Goal: Task Accomplishment & Management: Use online tool/utility

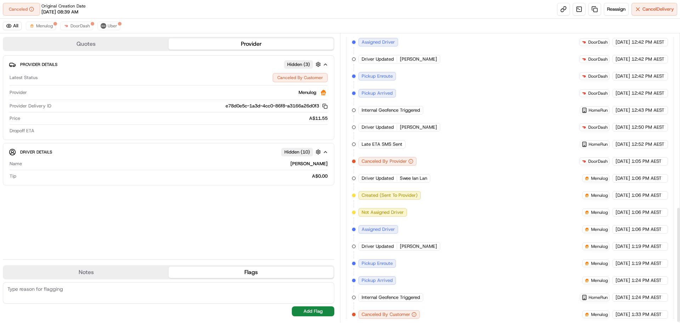
scroll to position [433, 0]
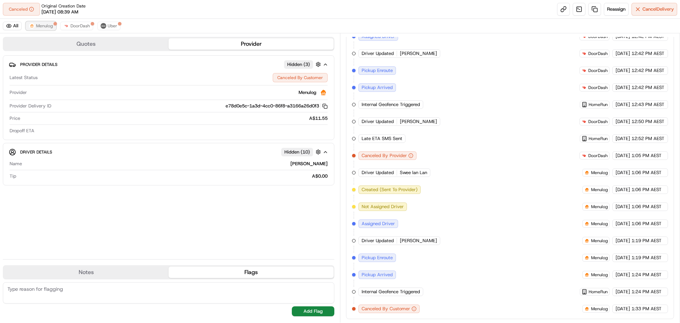
click at [46, 29] on button "Menulog" at bounding box center [41, 26] width 30 height 9
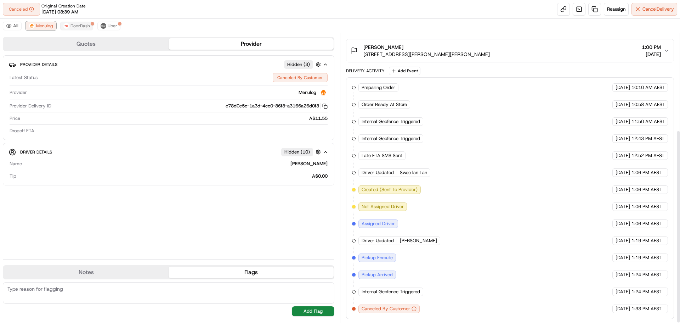
scroll to position [144, 0]
click at [73, 26] on span "DoorDash" at bounding box center [80, 26] width 19 height 6
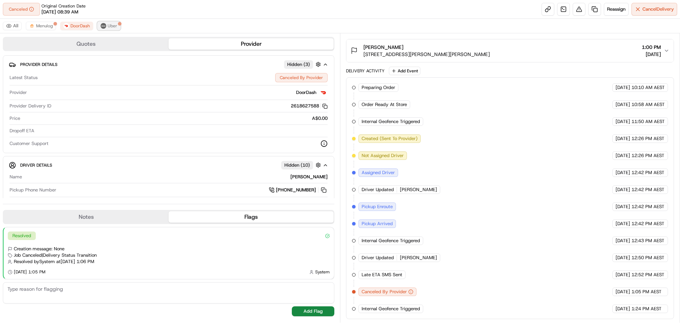
click at [112, 27] on span "Uber" at bounding box center [113, 26] width 10 height 6
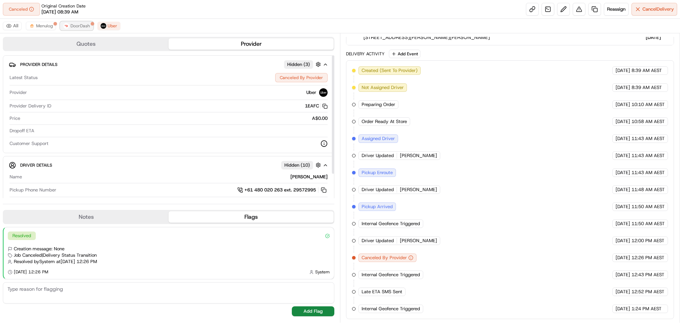
click at [82, 26] on span "DoorDash" at bounding box center [80, 26] width 19 height 6
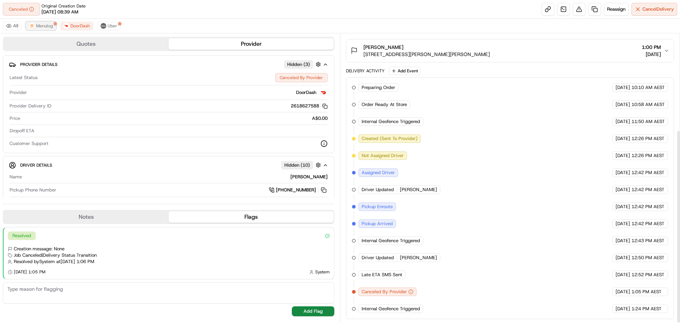
click at [50, 27] on span "Menulog" at bounding box center [44, 26] width 17 height 6
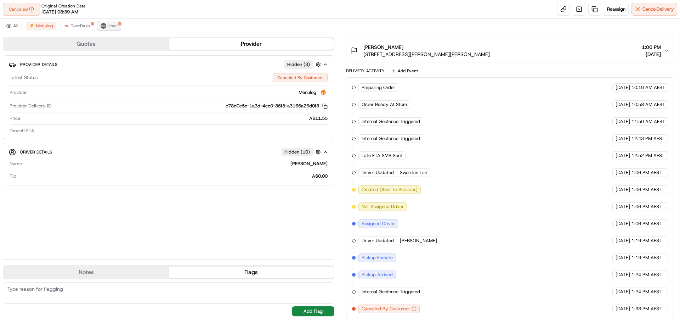
click at [105, 23] on button "Uber" at bounding box center [108, 26] width 23 height 9
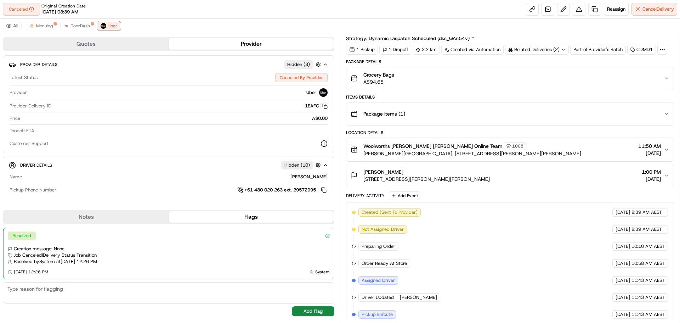
scroll to position [161, 0]
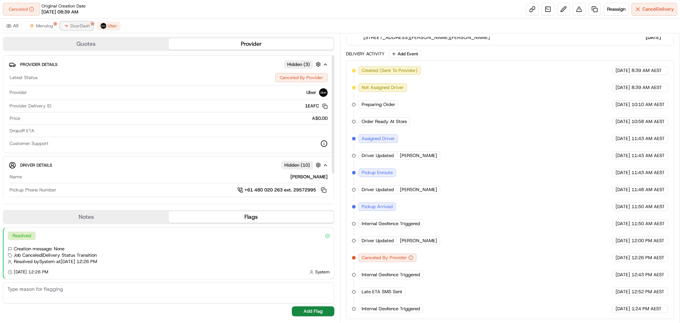
click at [76, 24] on span "DoorDash" at bounding box center [80, 26] width 19 height 6
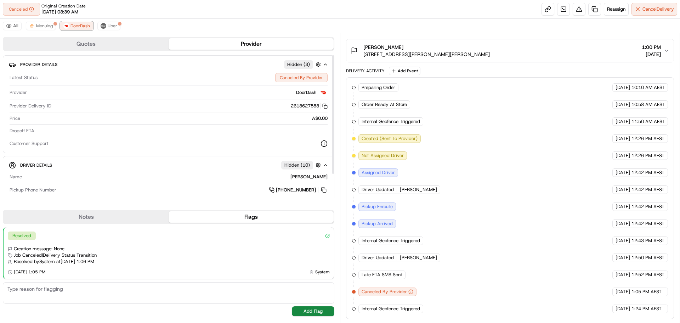
scroll to position [144, 0]
click at [36, 28] on span "Menulog" at bounding box center [44, 26] width 17 height 6
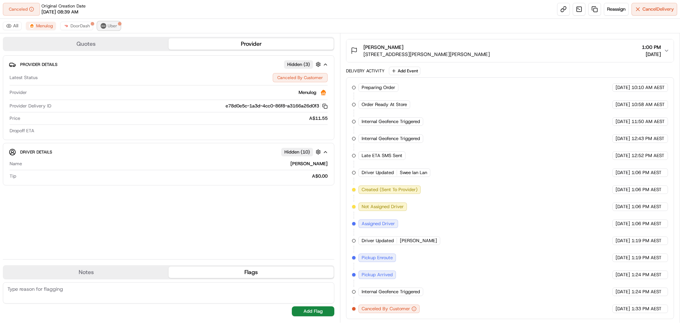
click at [114, 23] on button "Uber" at bounding box center [108, 26] width 23 height 9
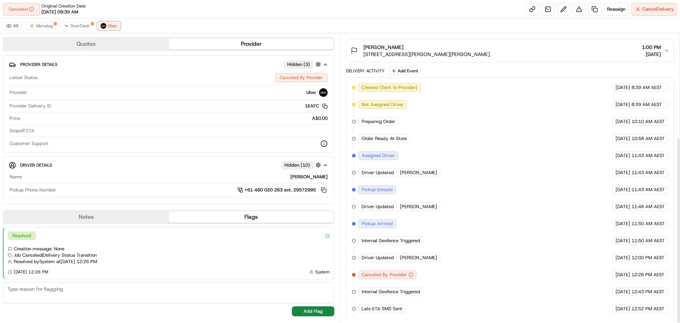
scroll to position [161, 0]
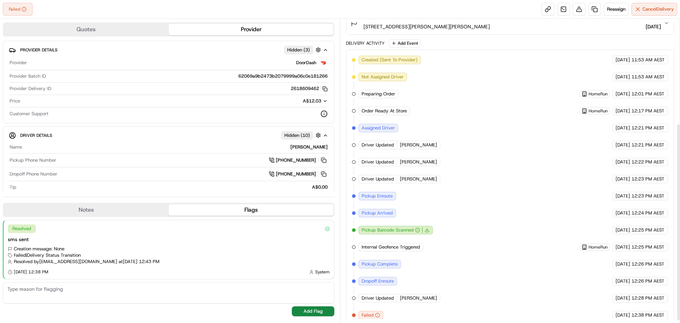
scroll to position [163, 0]
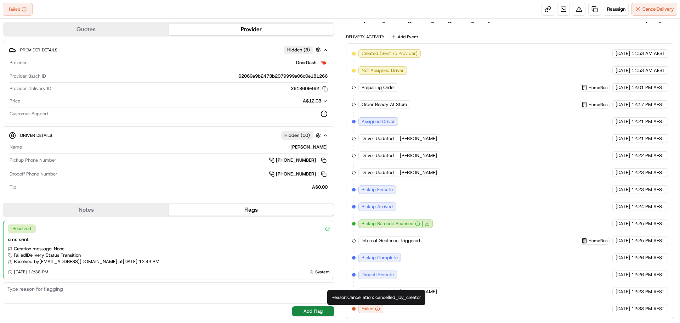
click at [380, 311] on icon "button" at bounding box center [377, 308] width 5 height 5
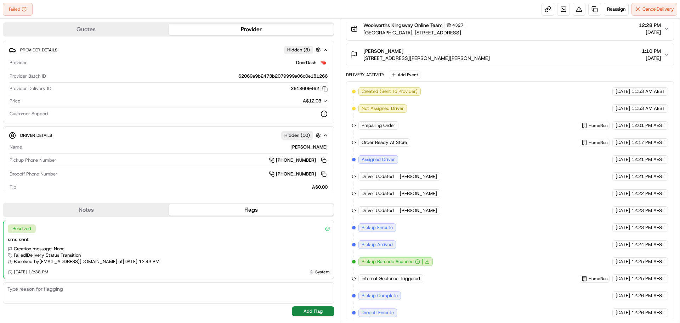
scroll to position [0, 0]
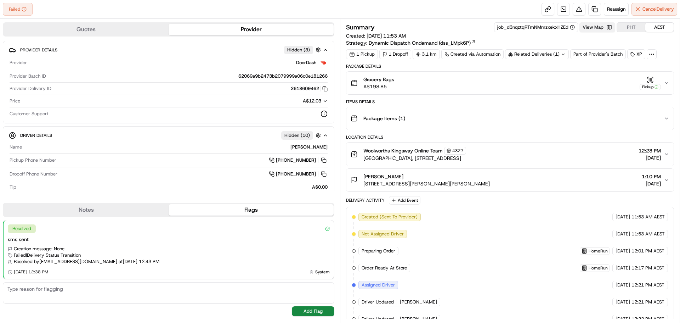
click at [591, 28] on button "View Map" at bounding box center [598, 27] width 36 height 10
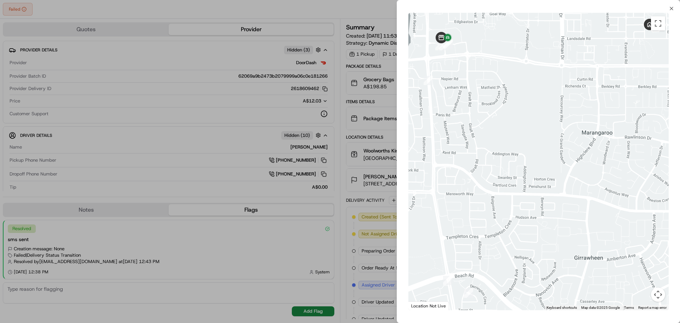
drag, startPoint x: 496, startPoint y: 151, endPoint x: 556, endPoint y: 118, distance: 69.0
click at [556, 118] on div at bounding box center [539, 161] width 260 height 297
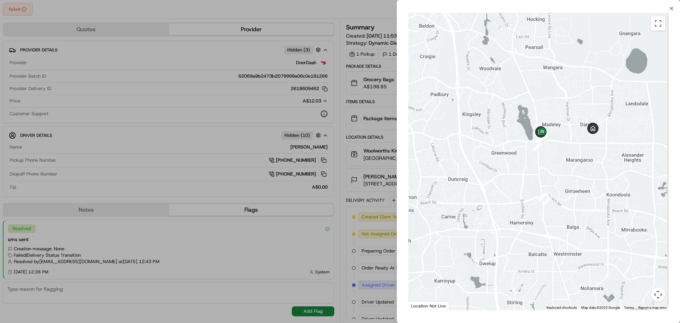
drag, startPoint x: 573, startPoint y: 132, endPoint x: 561, endPoint y: 174, distance: 44.4
click at [561, 174] on div at bounding box center [539, 161] width 260 height 297
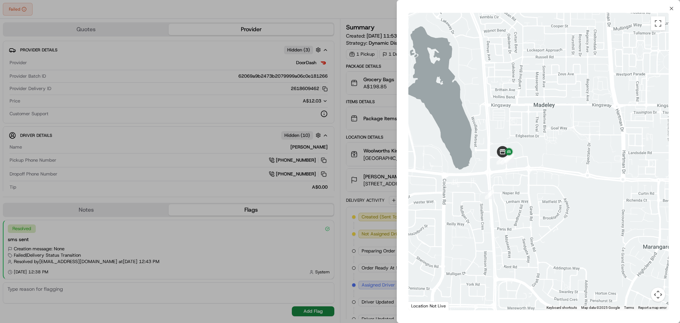
drag, startPoint x: 484, startPoint y: 159, endPoint x: 538, endPoint y: 182, distance: 58.7
click at [540, 187] on div at bounding box center [539, 161] width 260 height 297
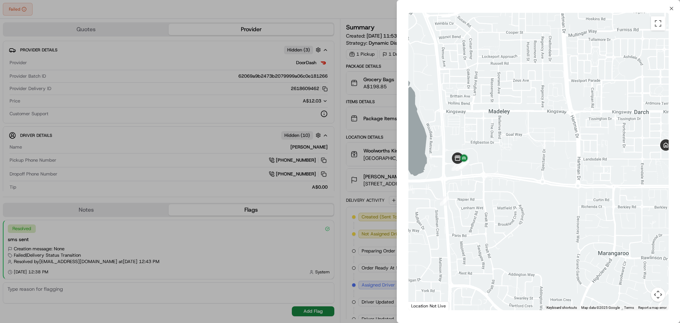
drag, startPoint x: 647, startPoint y: 180, endPoint x: 546, endPoint y: 172, distance: 101.3
click at [546, 172] on div at bounding box center [539, 161] width 260 height 297
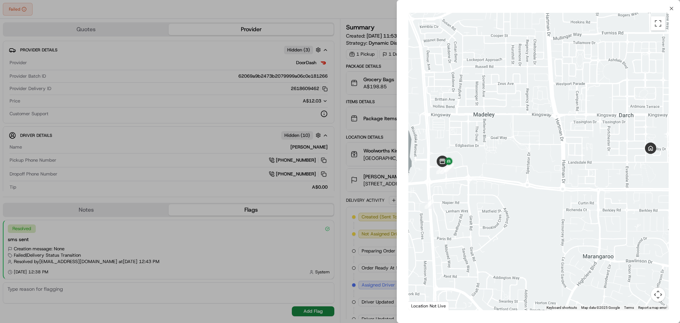
drag, startPoint x: 575, startPoint y: 165, endPoint x: 559, endPoint y: 169, distance: 16.3
click at [559, 169] on div at bounding box center [539, 161] width 260 height 297
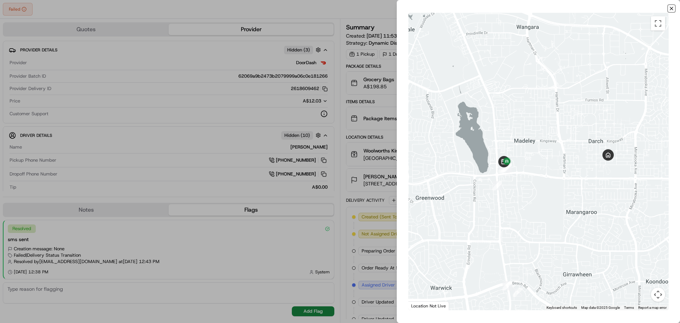
click at [674, 11] on icon "button" at bounding box center [672, 9] width 6 height 6
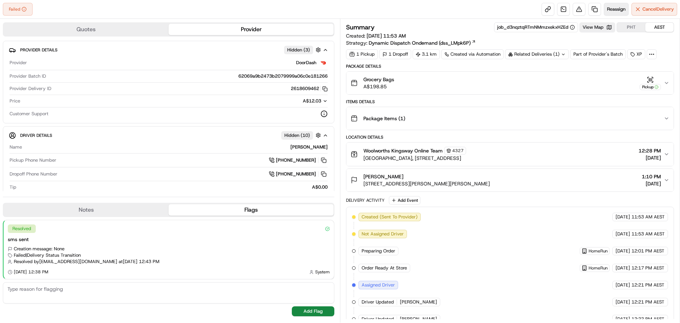
click at [614, 9] on span "Reassign" at bounding box center [616, 9] width 18 height 6
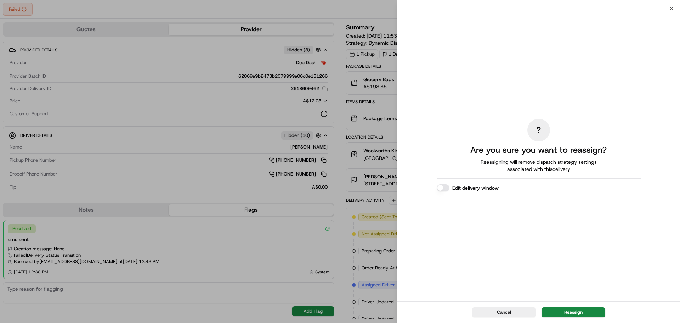
click at [572, 311] on button "Reassign" at bounding box center [574, 312] width 64 height 10
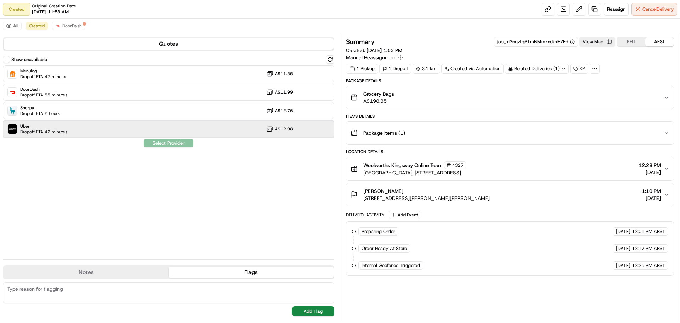
click at [61, 133] on span "Dropoff ETA 42 minutes" at bounding box center [43, 132] width 47 height 6
click at [162, 144] on button "Assign Provider" at bounding box center [169, 143] width 50 height 9
